Goal: Find specific page/section: Find specific page/section

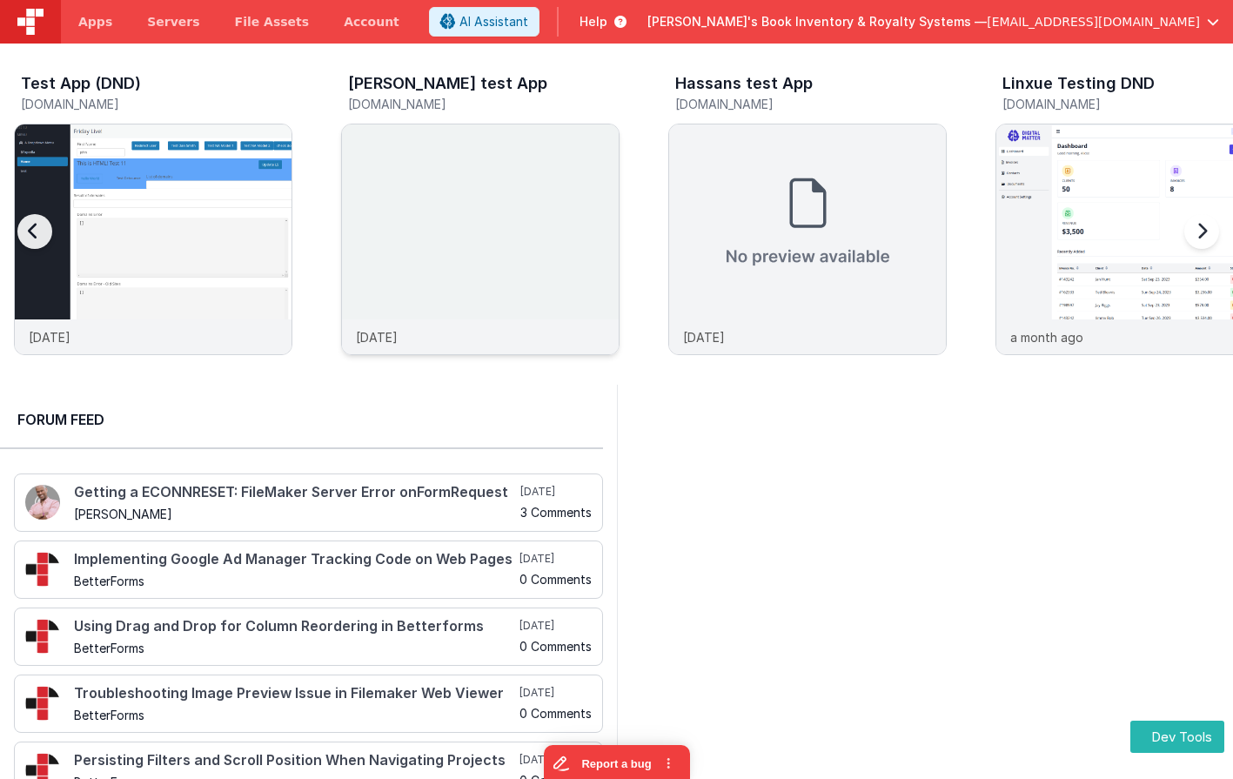
click at [371, 161] on img at bounding box center [480, 262] width 277 height 277
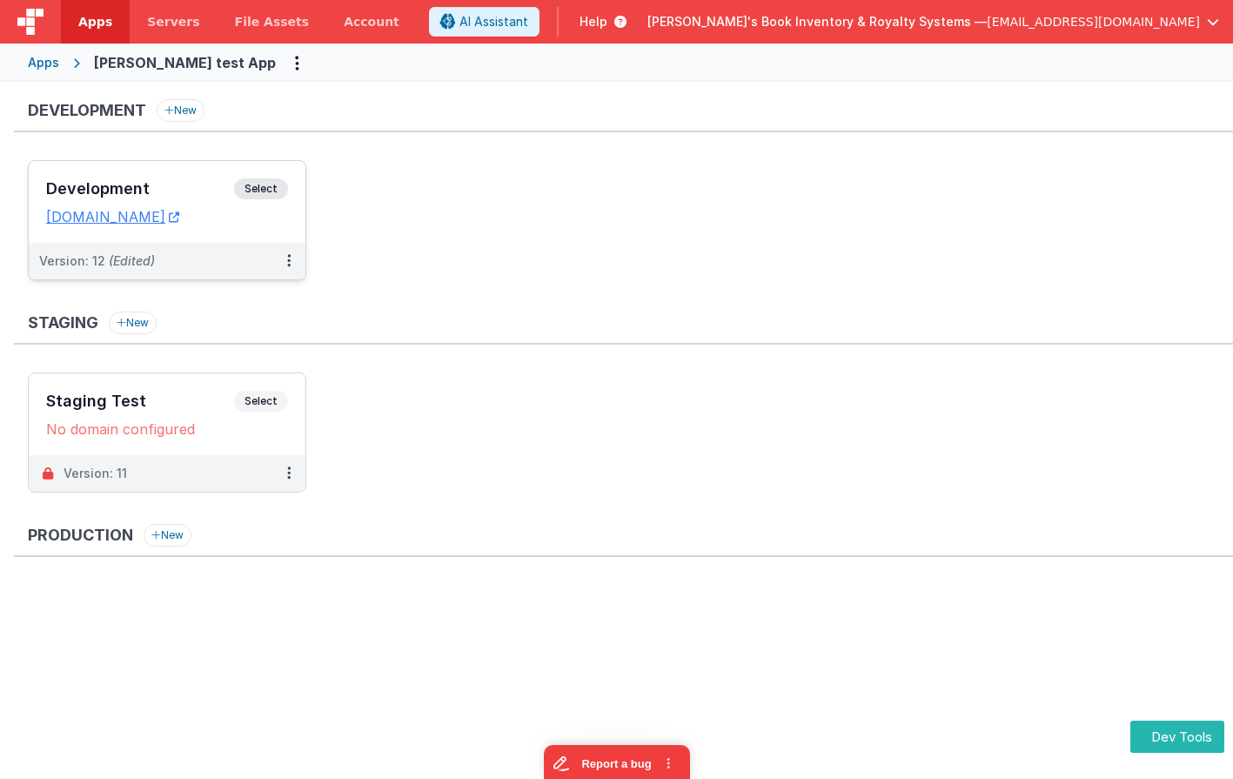
click at [285, 180] on div "Development Select" at bounding box center [167, 193] width 242 height 30
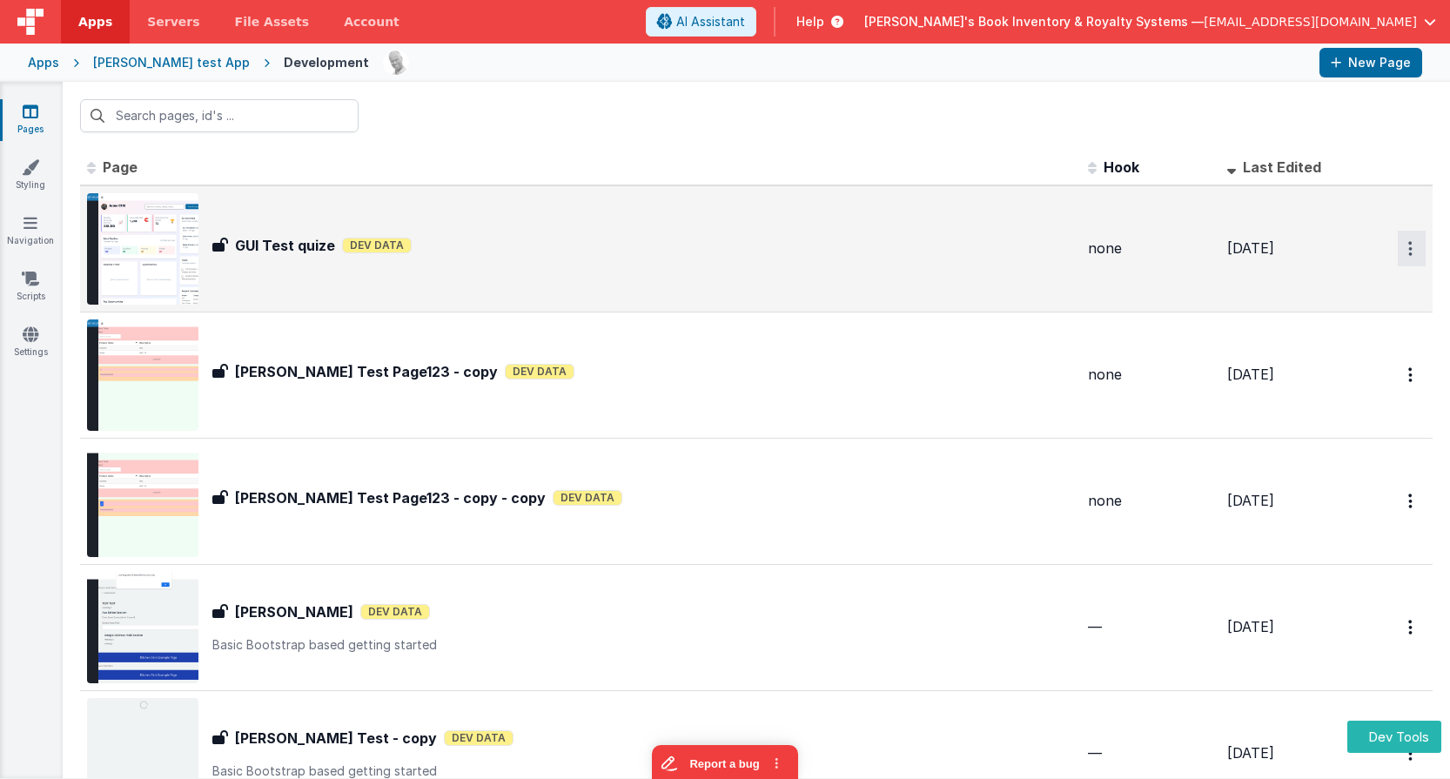
click at [1232, 250] on button "Options" at bounding box center [1412, 249] width 28 height 36
click at [1232, 327] on link "Preview" at bounding box center [1348, 320] width 153 height 31
click at [189, 249] on img at bounding box center [142, 248] width 111 height 111
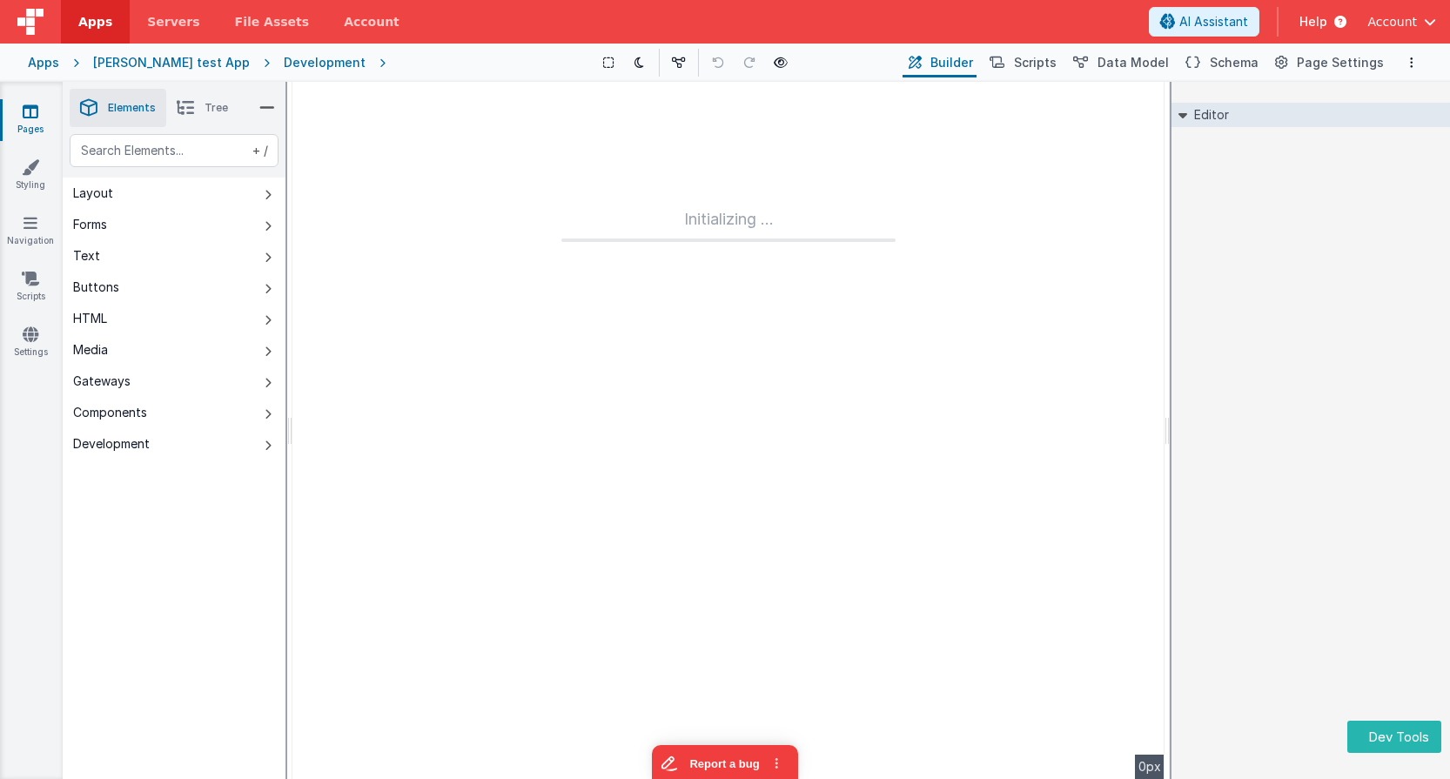
drag, startPoint x: 54, startPoint y: 24, endPoint x: 43, endPoint y: 23, distance: 11.4
click at [53, 24] on div at bounding box center [30, 22] width 61 height 44
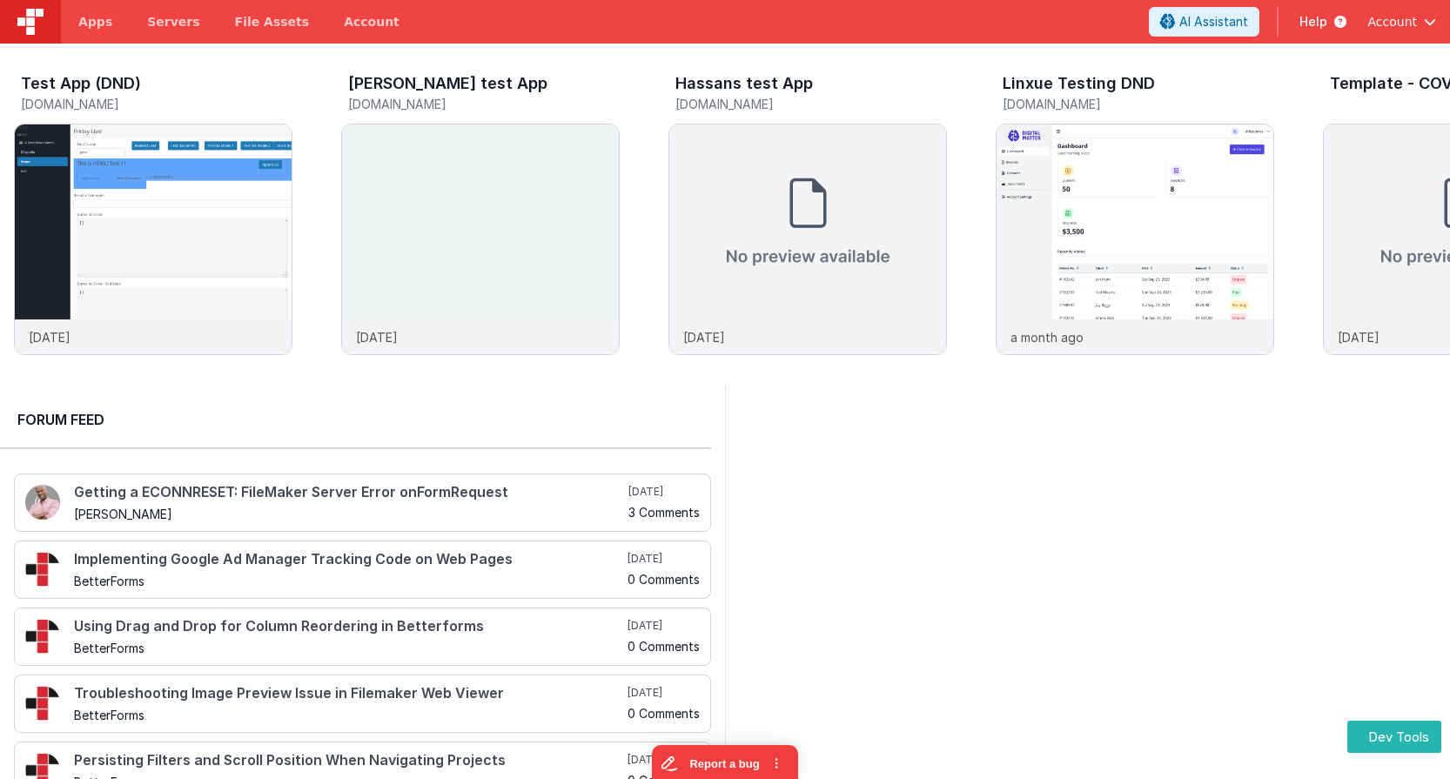
click at [43, 23] on img at bounding box center [30, 22] width 26 height 26
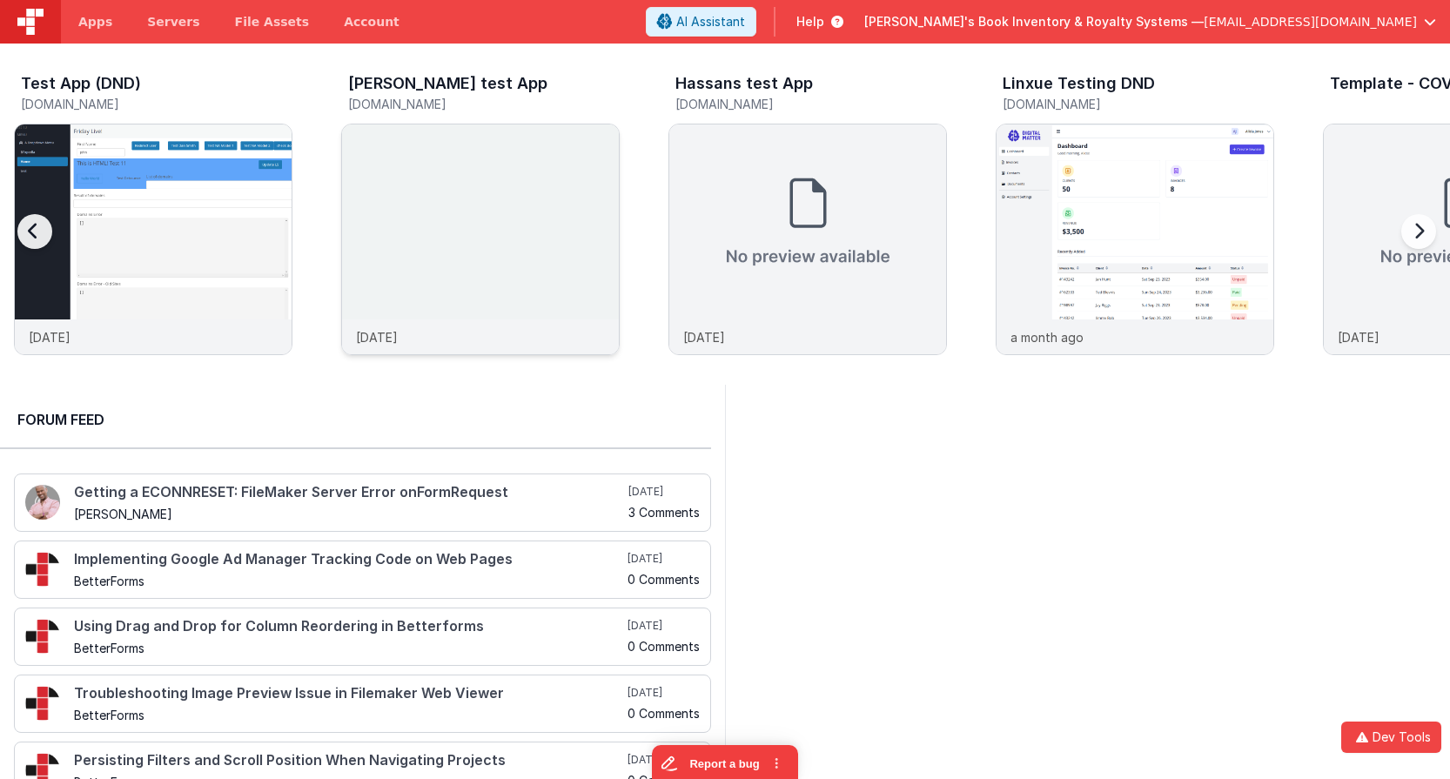
click at [554, 202] on img at bounding box center [480, 262] width 277 height 277
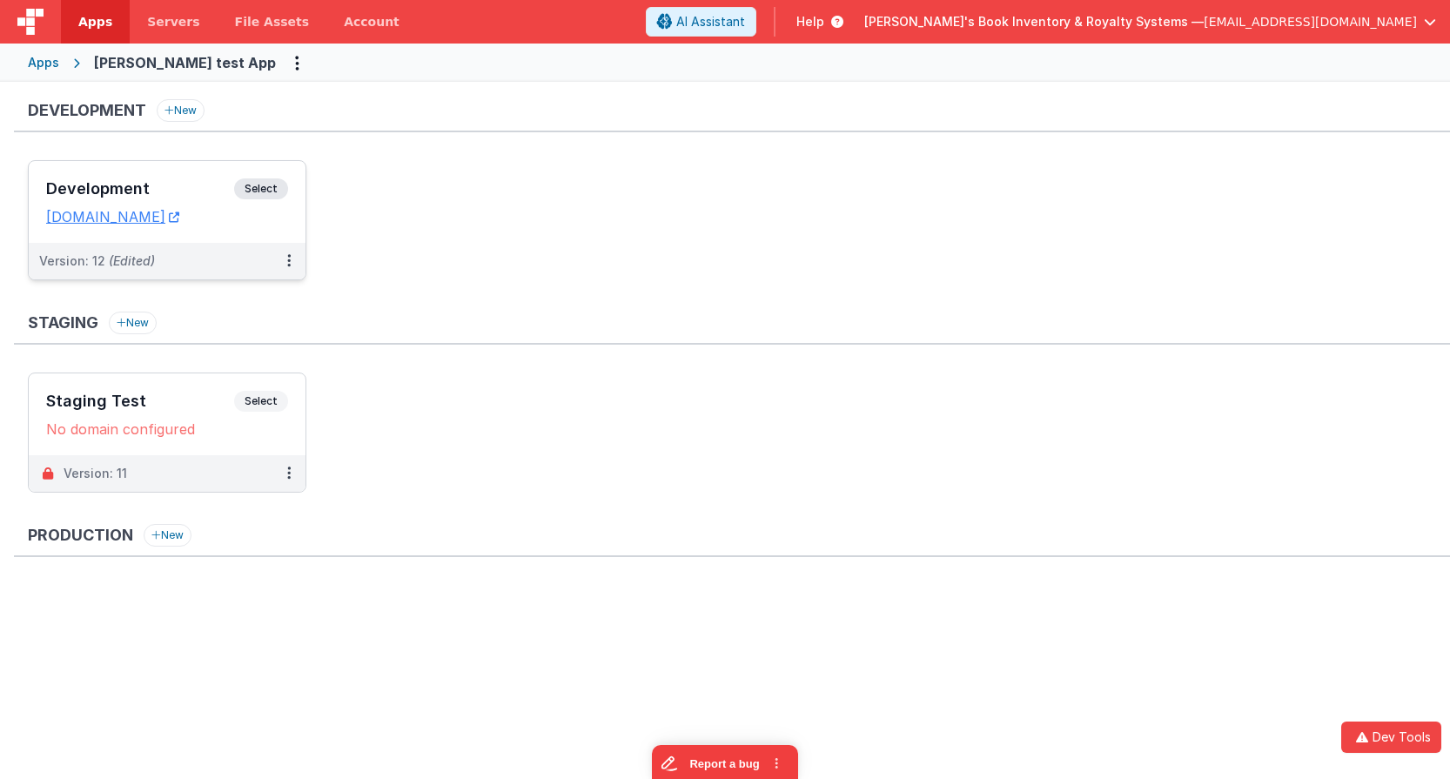
click at [268, 189] on span "Select" at bounding box center [261, 188] width 54 height 21
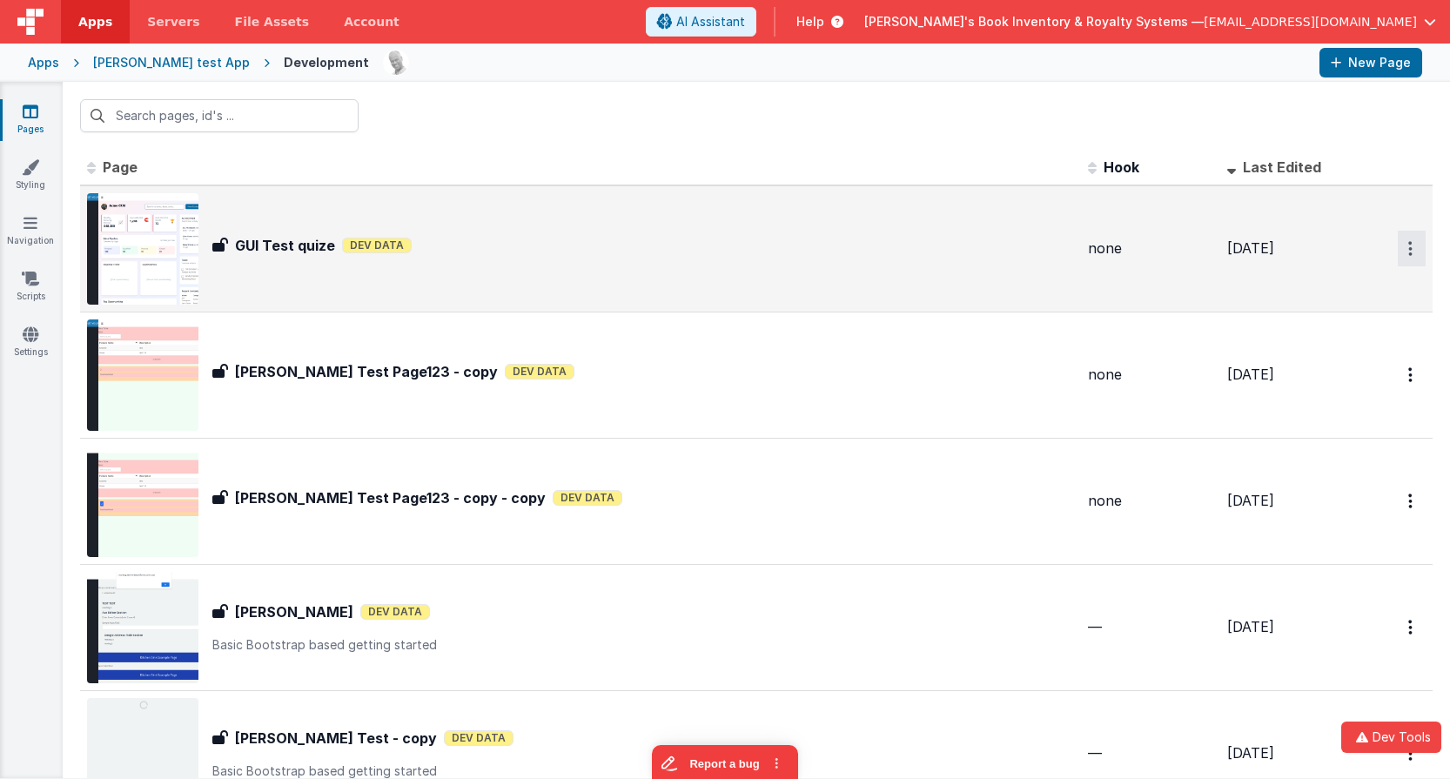
click at [1412, 252] on icon "Options" at bounding box center [1410, 248] width 4 height 15
click at [1327, 330] on link "Preview" at bounding box center [1348, 320] width 153 height 31
click at [381, 254] on div "GUI Test quize Dev Data" at bounding box center [643, 245] width 862 height 21
